Goal: Transaction & Acquisition: Book appointment/travel/reservation

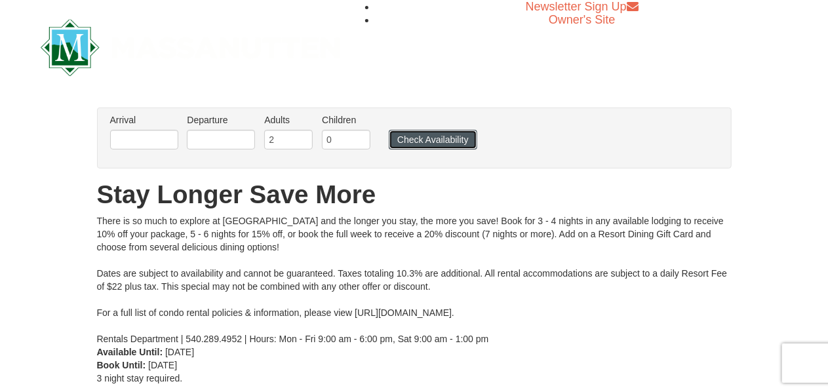
click at [431, 138] on button "Check Availability" at bounding box center [433, 140] width 89 height 20
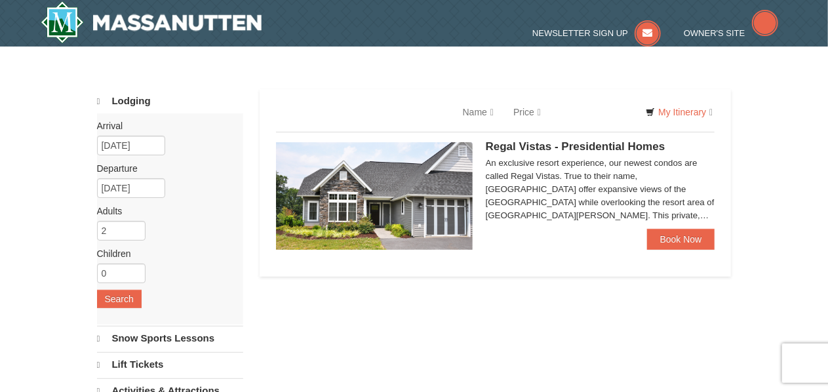
select select "10"
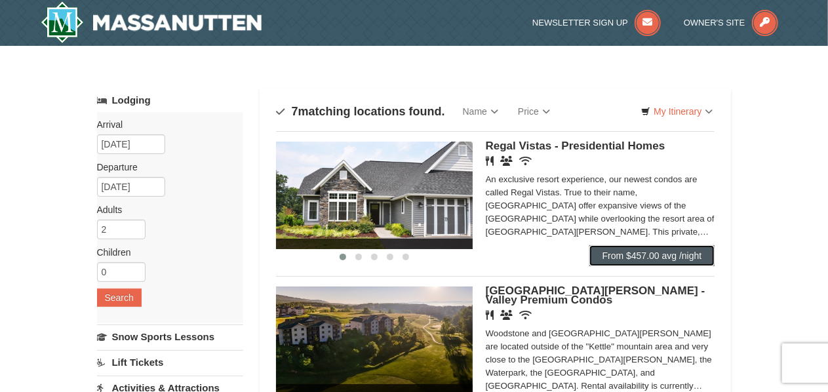
click at [647, 254] on link "From $457.00 avg /night" at bounding box center [652, 255] width 126 height 21
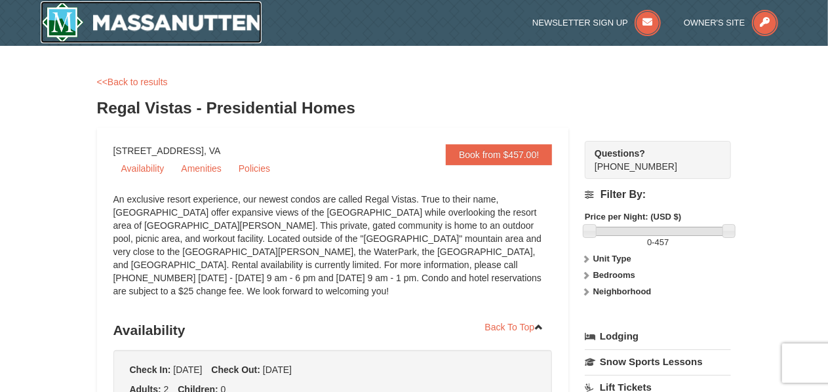
click at [74, 20] on img at bounding box center [152, 22] width 222 height 42
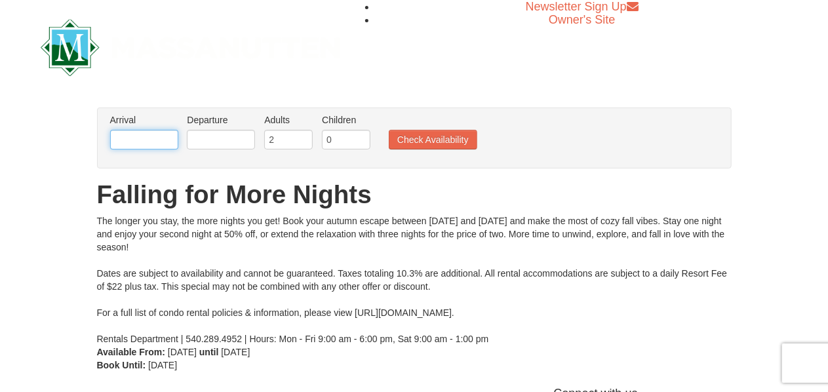
click at [159, 142] on input "text" at bounding box center [144, 140] width 68 height 20
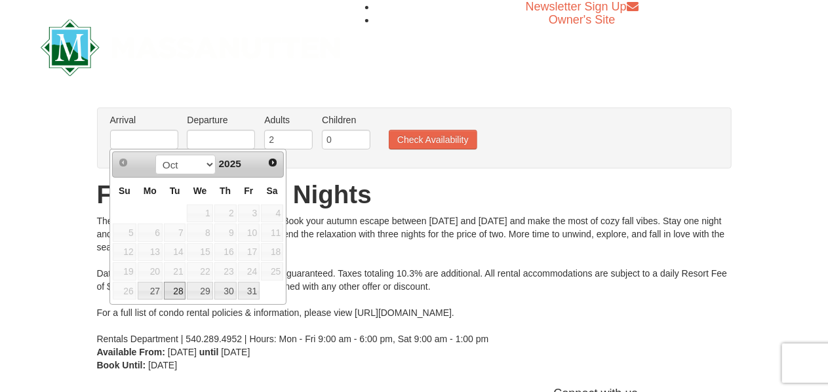
click at [178, 288] on link "28" at bounding box center [175, 291] width 22 height 18
type input "10/28/2025"
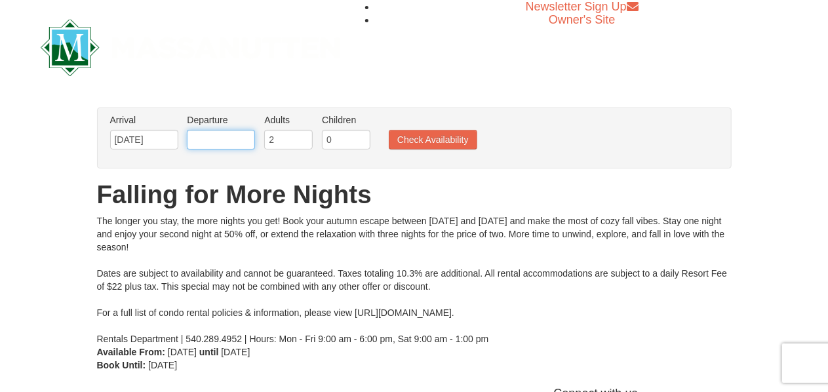
click at [219, 142] on input "text" at bounding box center [221, 140] width 68 height 20
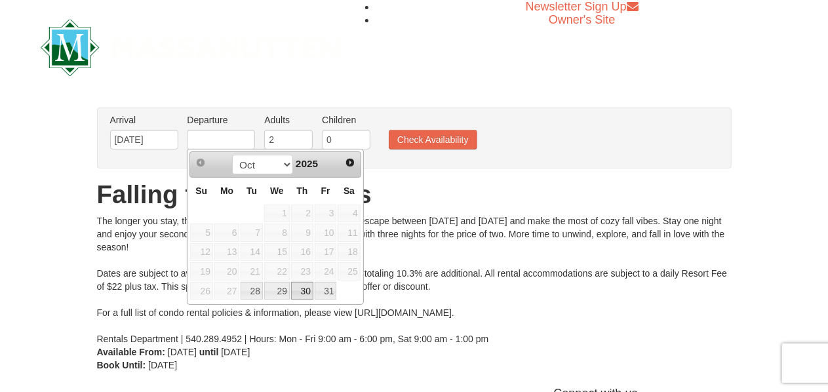
click at [301, 283] on link "30" at bounding box center [302, 291] width 22 height 18
type input "10/30/2025"
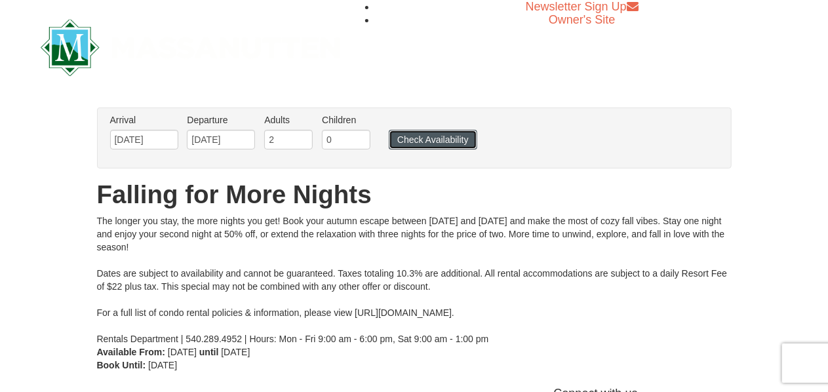
click at [420, 145] on button "Check Availability" at bounding box center [433, 140] width 89 height 20
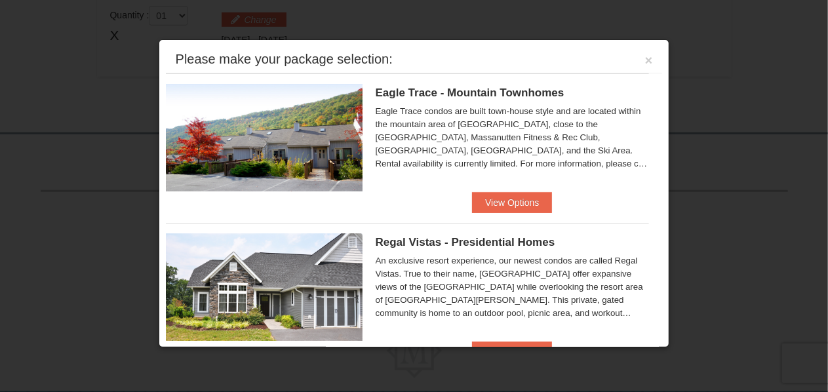
scroll to position [412, 0]
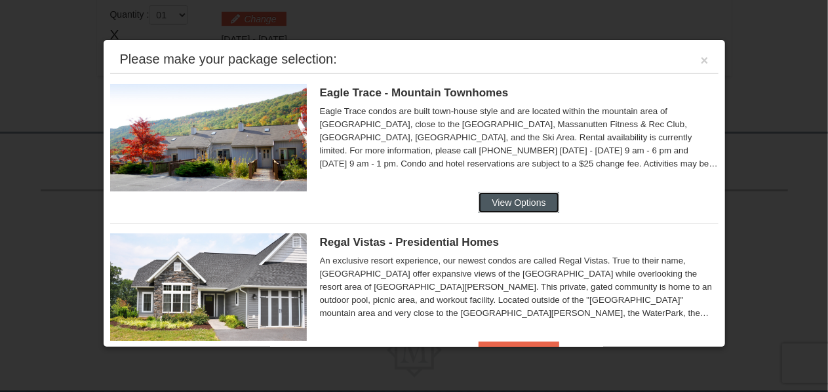
click at [485, 205] on button "View Options" at bounding box center [519, 202] width 80 height 21
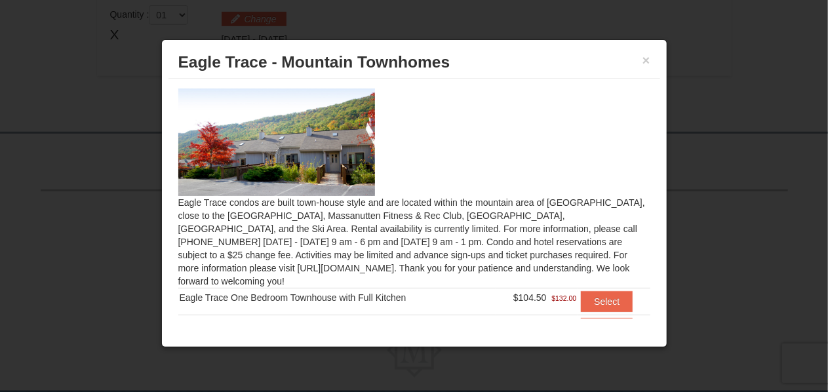
scroll to position [215, 0]
click at [598, 234] on div "Eagle Trace condos are built town-house style and are located within the mounta…" at bounding box center [415, 199] width 492 height 240
